Goal: Transaction & Acquisition: Purchase product/service

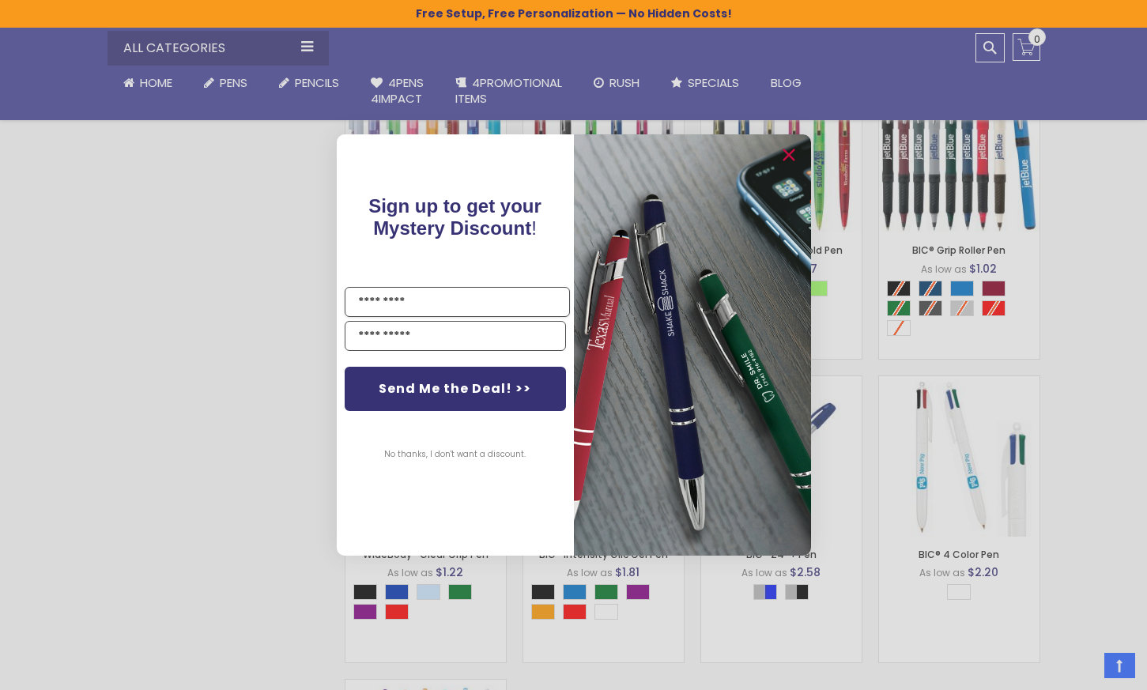
scroll to position [1056, 0]
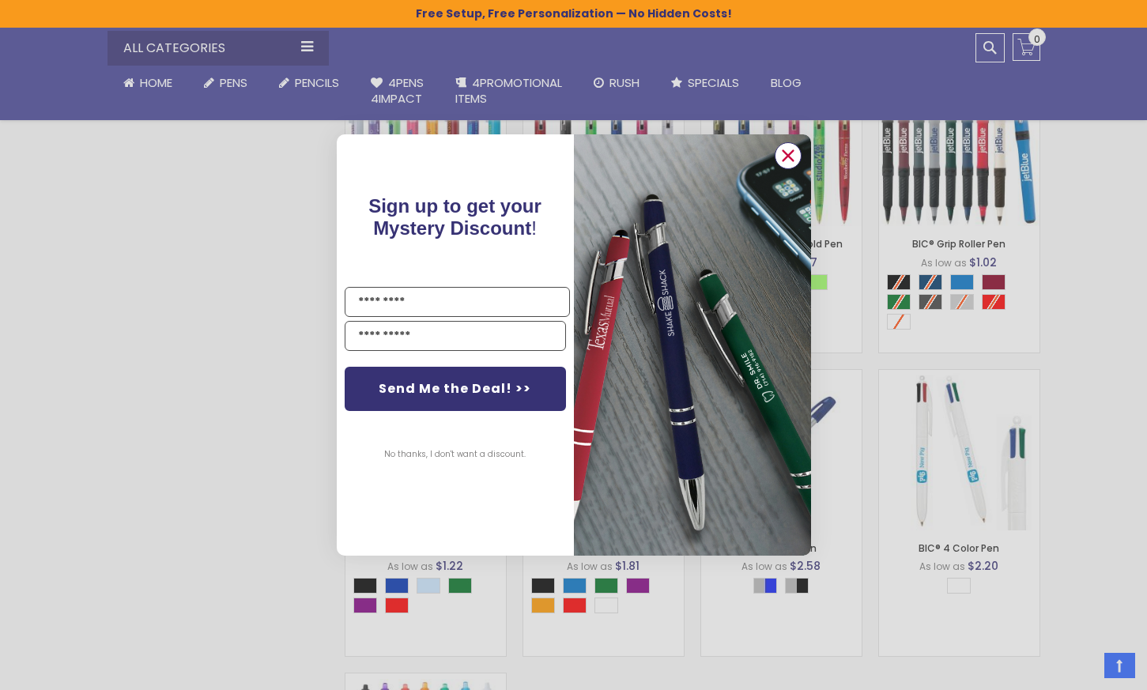
click at [780, 157] on circle "Close dialog" at bounding box center [787, 156] width 24 height 24
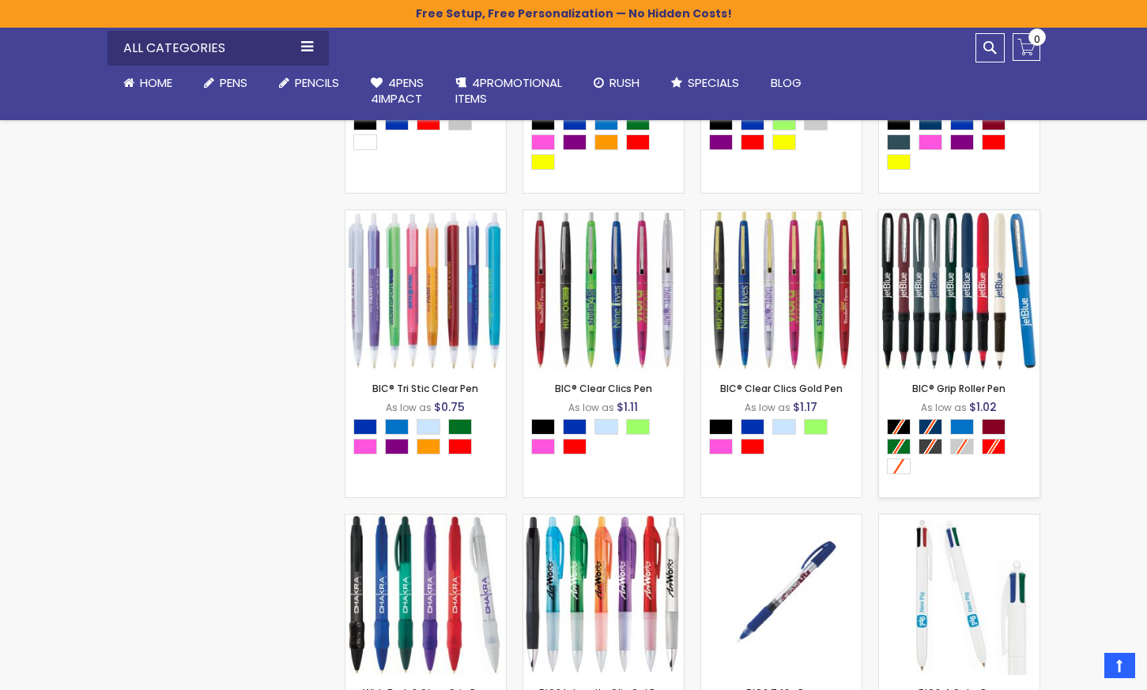
scroll to position [898, 0]
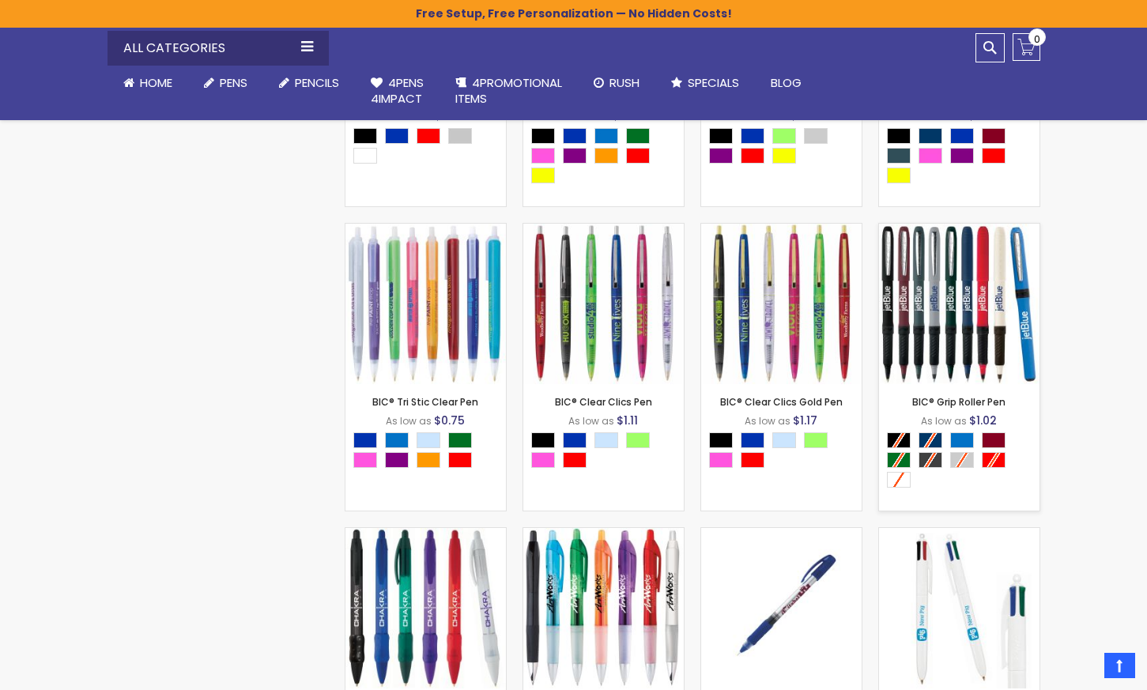
click at [941, 284] on img at bounding box center [959, 304] width 160 height 160
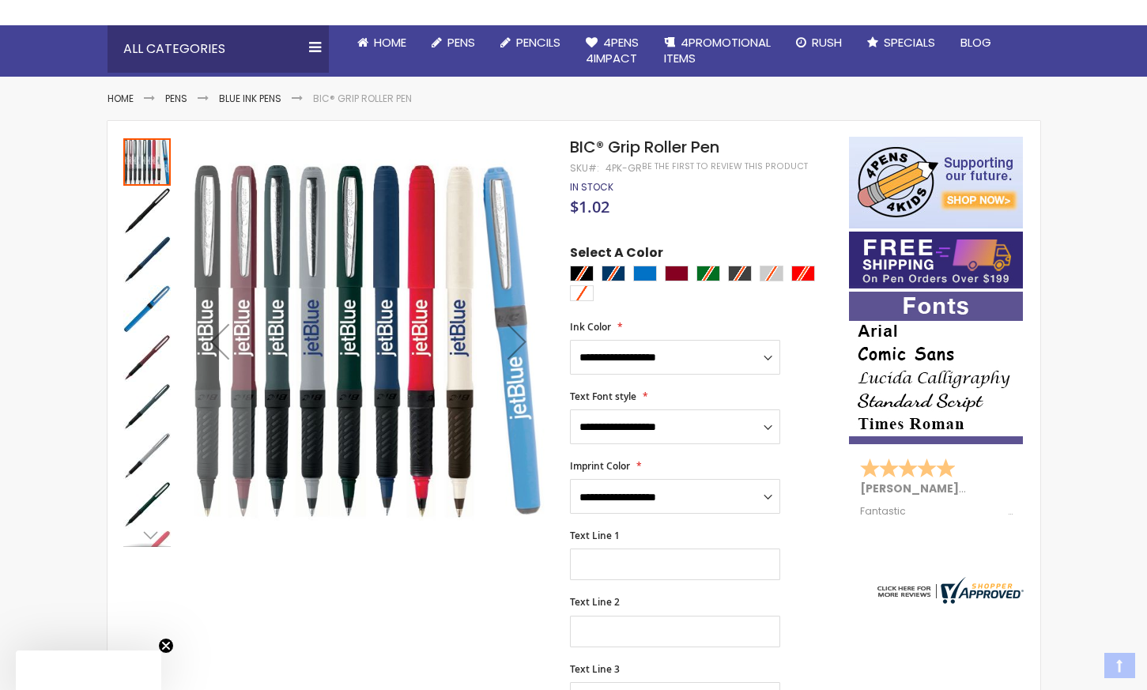
scroll to position [158, 0]
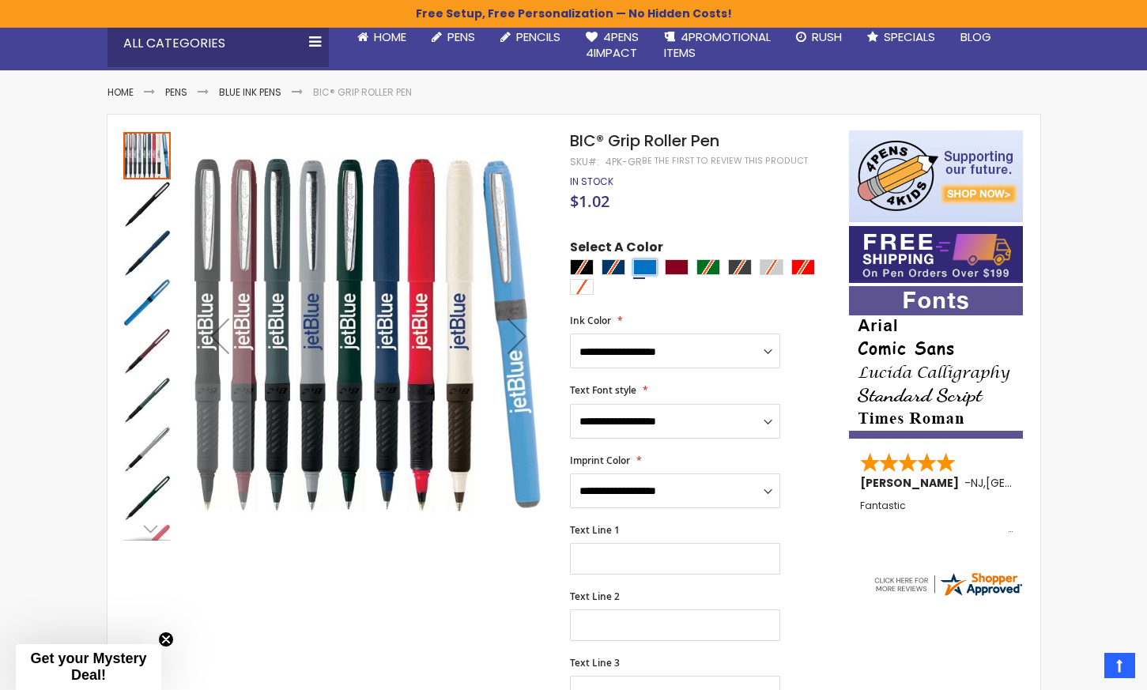
click at [647, 266] on div "Blue Light" at bounding box center [645, 267] width 24 height 16
type input "****"
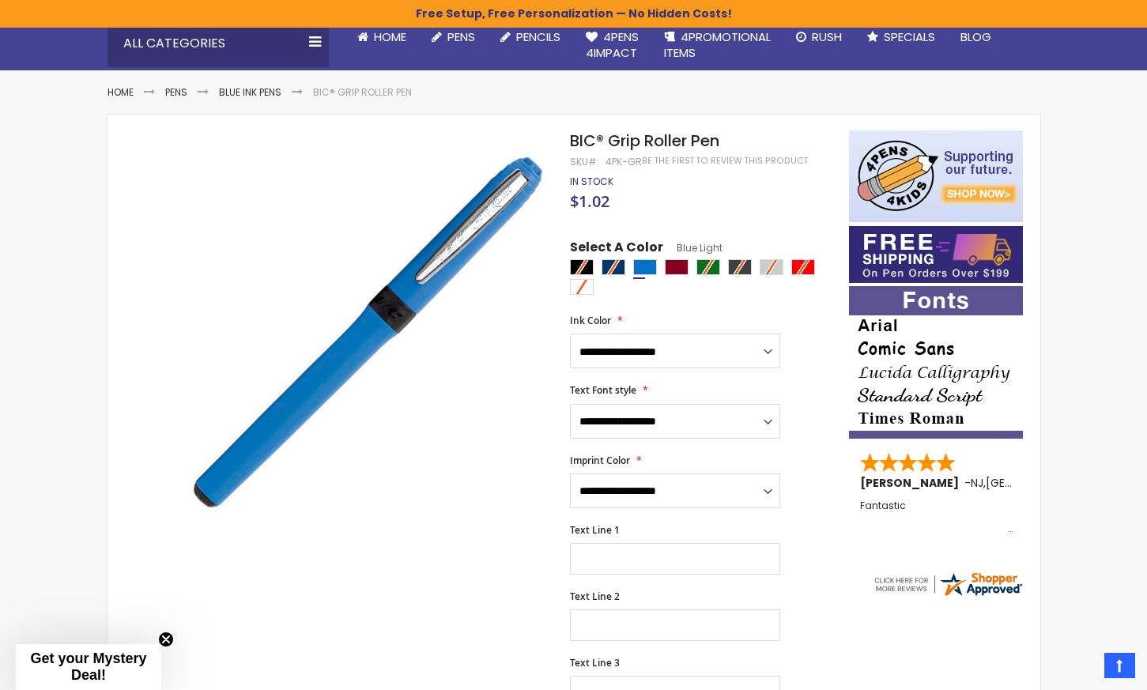
click at [602, 266] on div at bounding box center [705, 279] width 270 height 40
click at [608, 265] on div at bounding box center [705, 279] width 270 height 40
drag, startPoint x: 569, startPoint y: 142, endPoint x: 730, endPoint y: 145, distance: 160.5
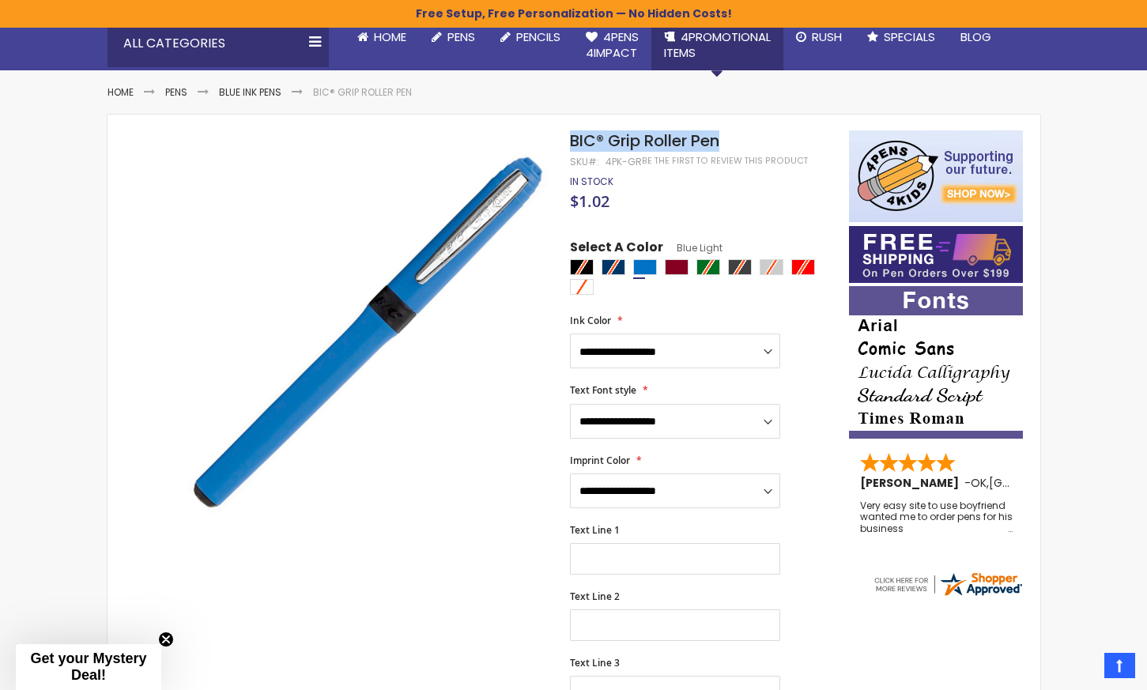
copy div "Skip to the end of the images gallery Skip to the beginning of the images galle…"
